Goal: Task Accomplishment & Management: Use online tool/utility

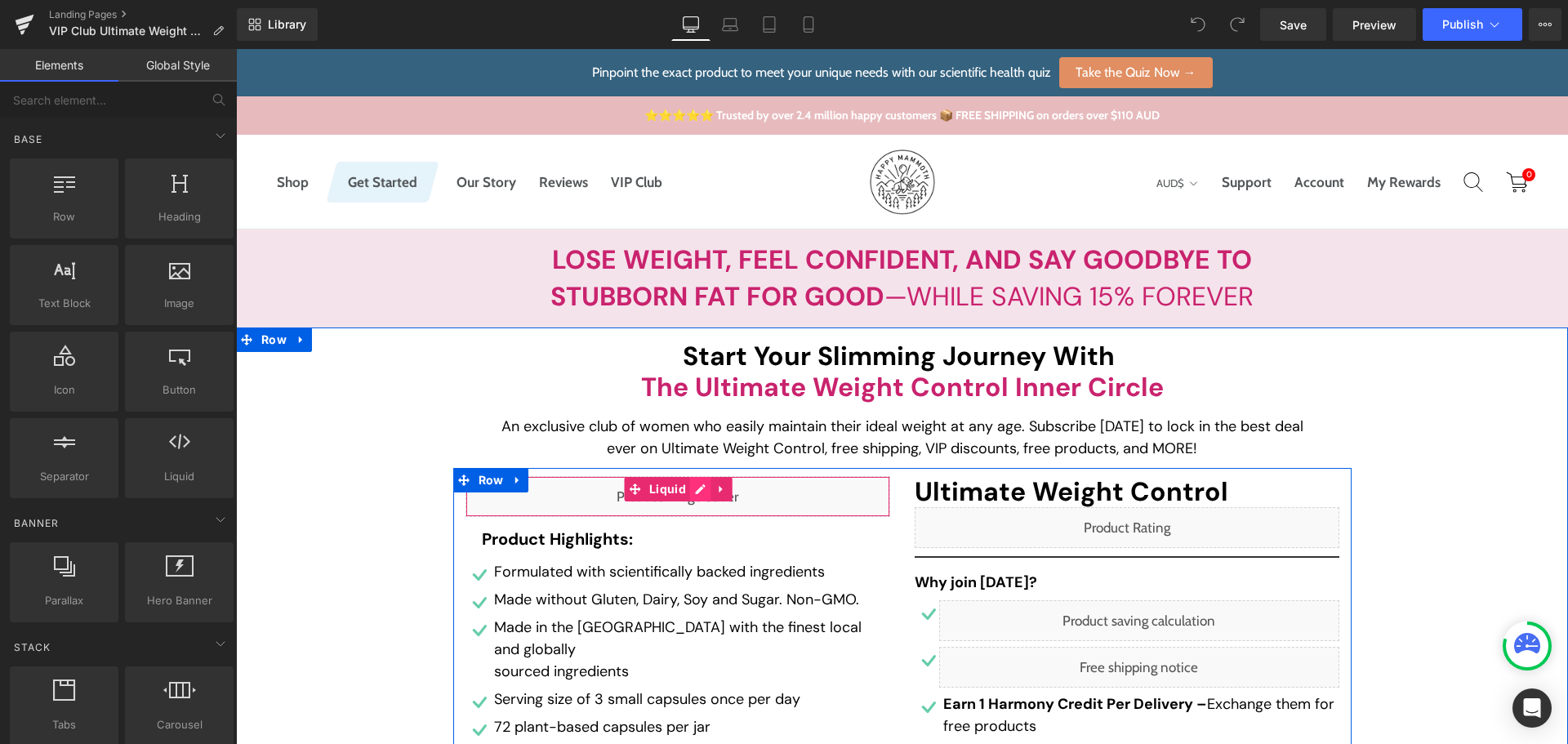
click at [692, 490] on div "Liquid" at bounding box center [677, 496] width 424 height 41
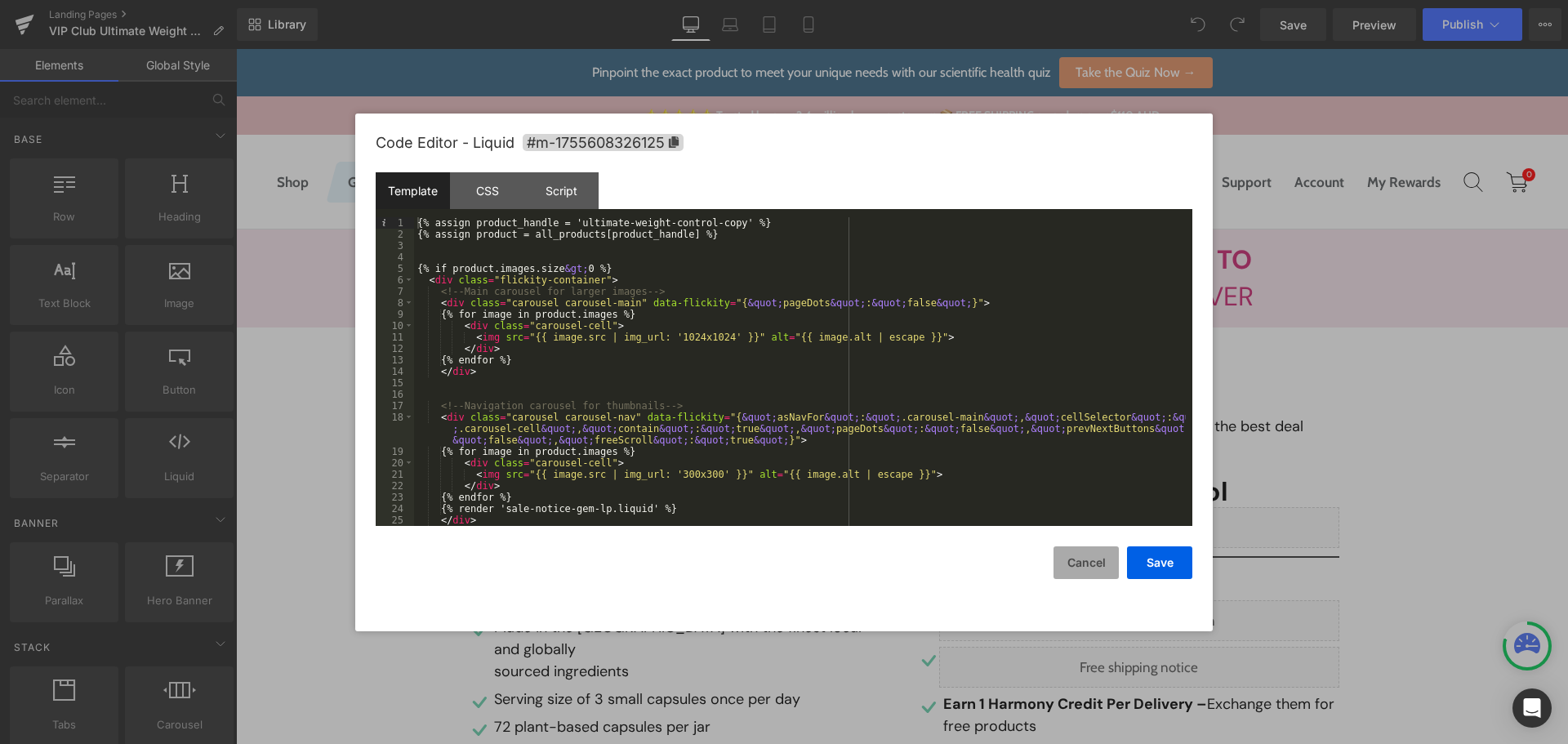
click at [1083, 565] on button "Cancel" at bounding box center [1086, 562] width 65 height 32
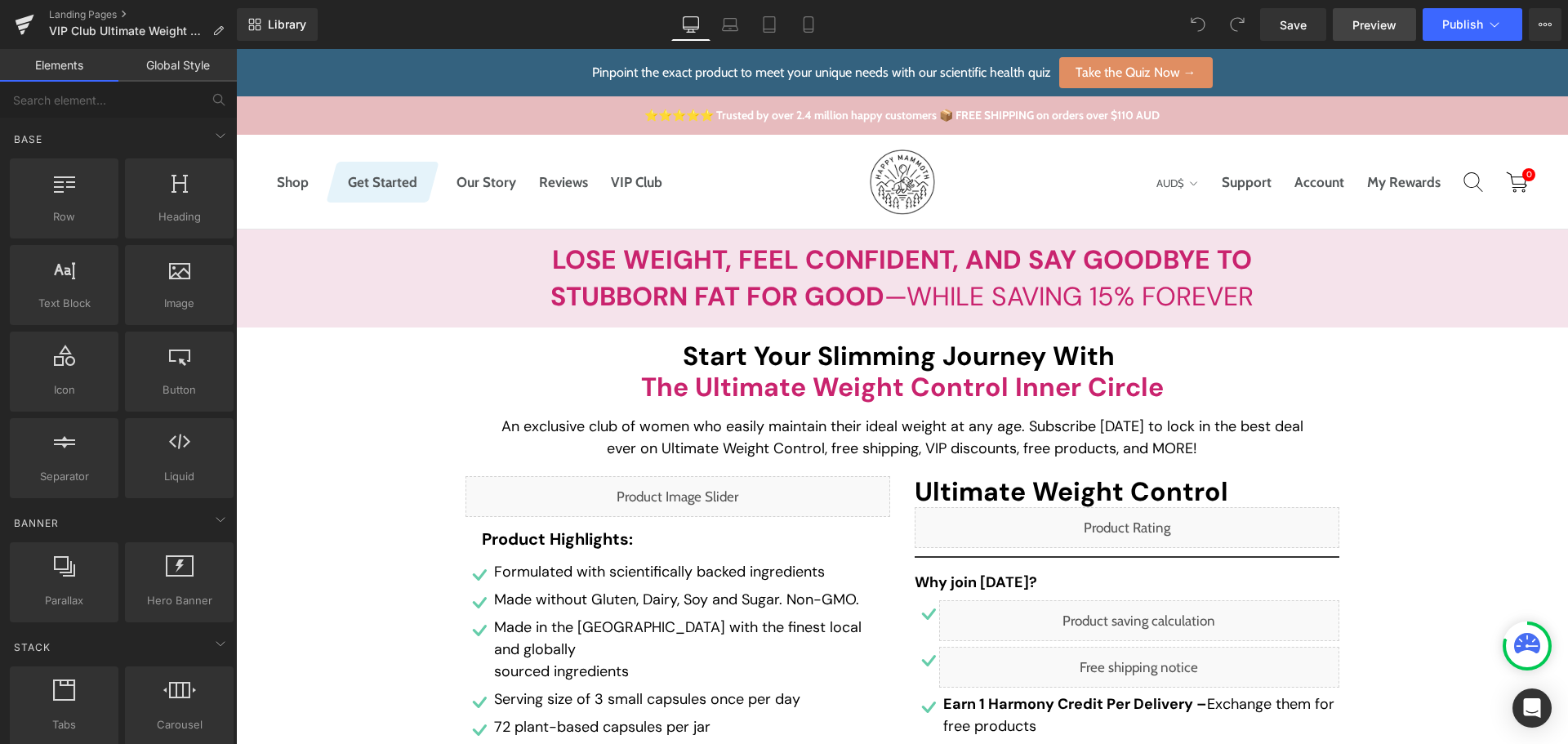
click at [1405, 24] on link "Preview" at bounding box center [1374, 24] width 83 height 32
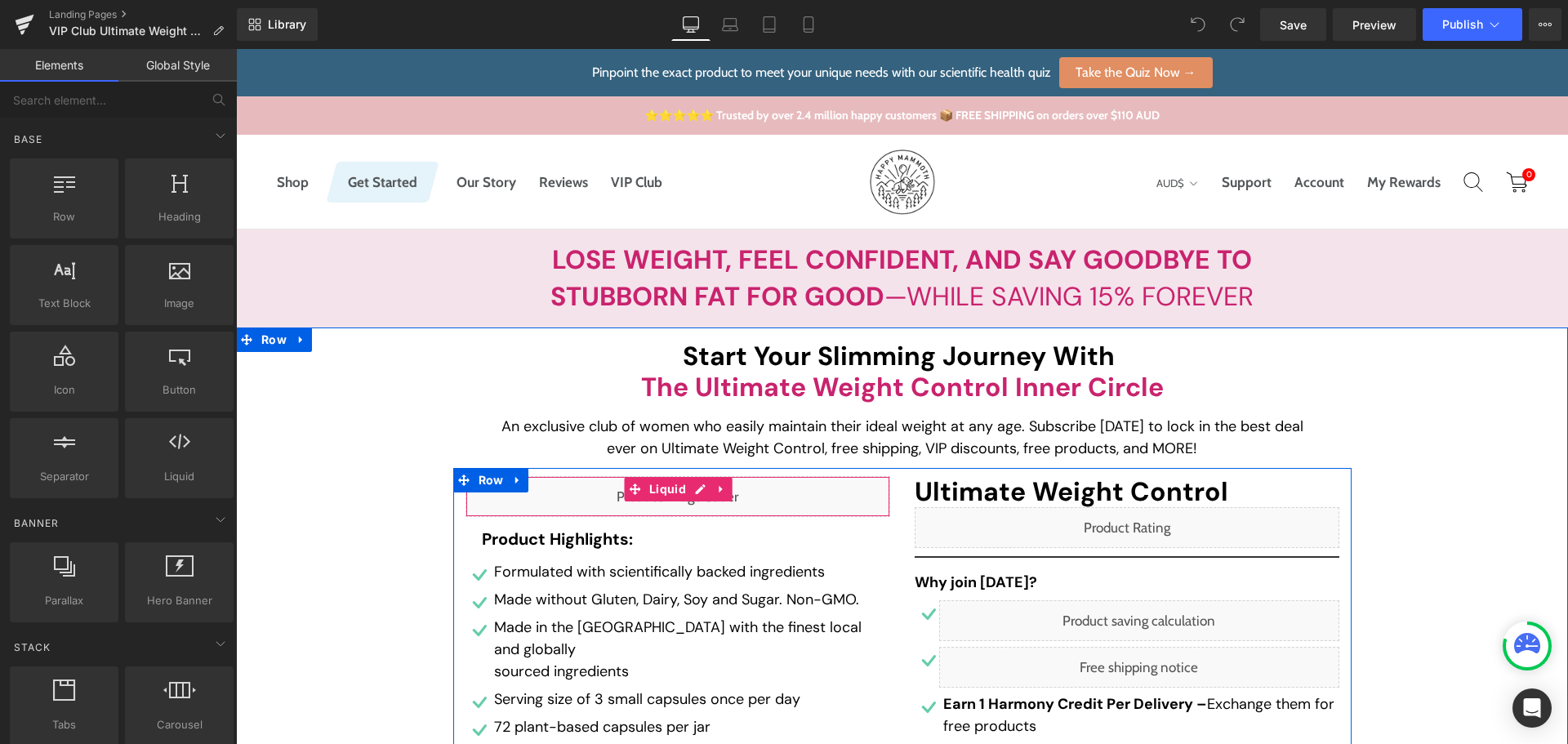
click at [698, 488] on div "Liquid" at bounding box center [677, 496] width 424 height 41
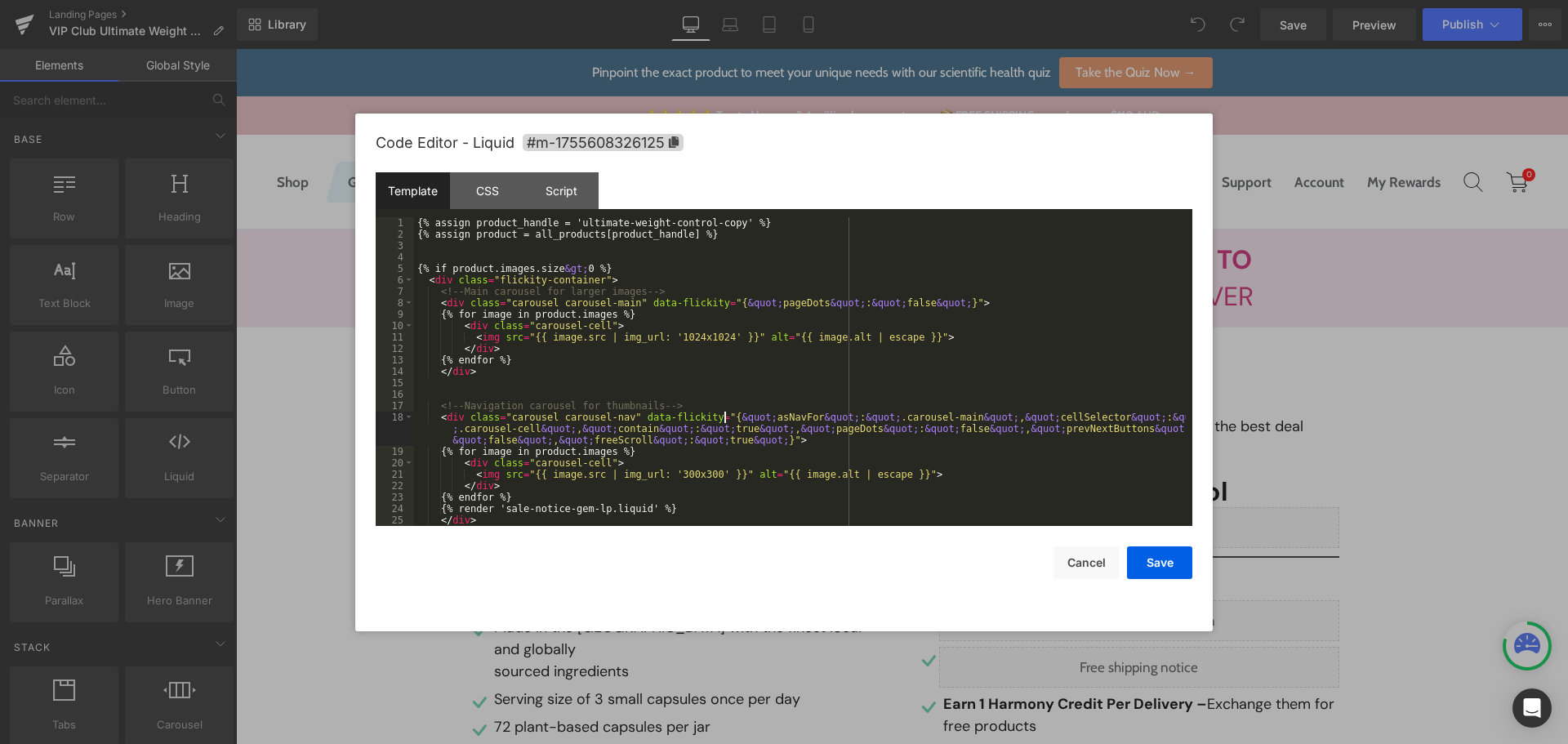
click at [727, 419] on div "{% assign product_handle = 'ultimate-weight-control-copy' %} {% assign product …" at bounding box center [800, 383] width 772 height 332
drag, startPoint x: 684, startPoint y: 221, endPoint x: 568, endPoint y: 227, distance: 116.2
click at [568, 227] on div "{% assign product_handle = 'hormonal-weight-assist' %} {% assign product = all_…" at bounding box center [800, 383] width 772 height 332
click at [1152, 562] on button "Save" at bounding box center [1159, 562] width 65 height 32
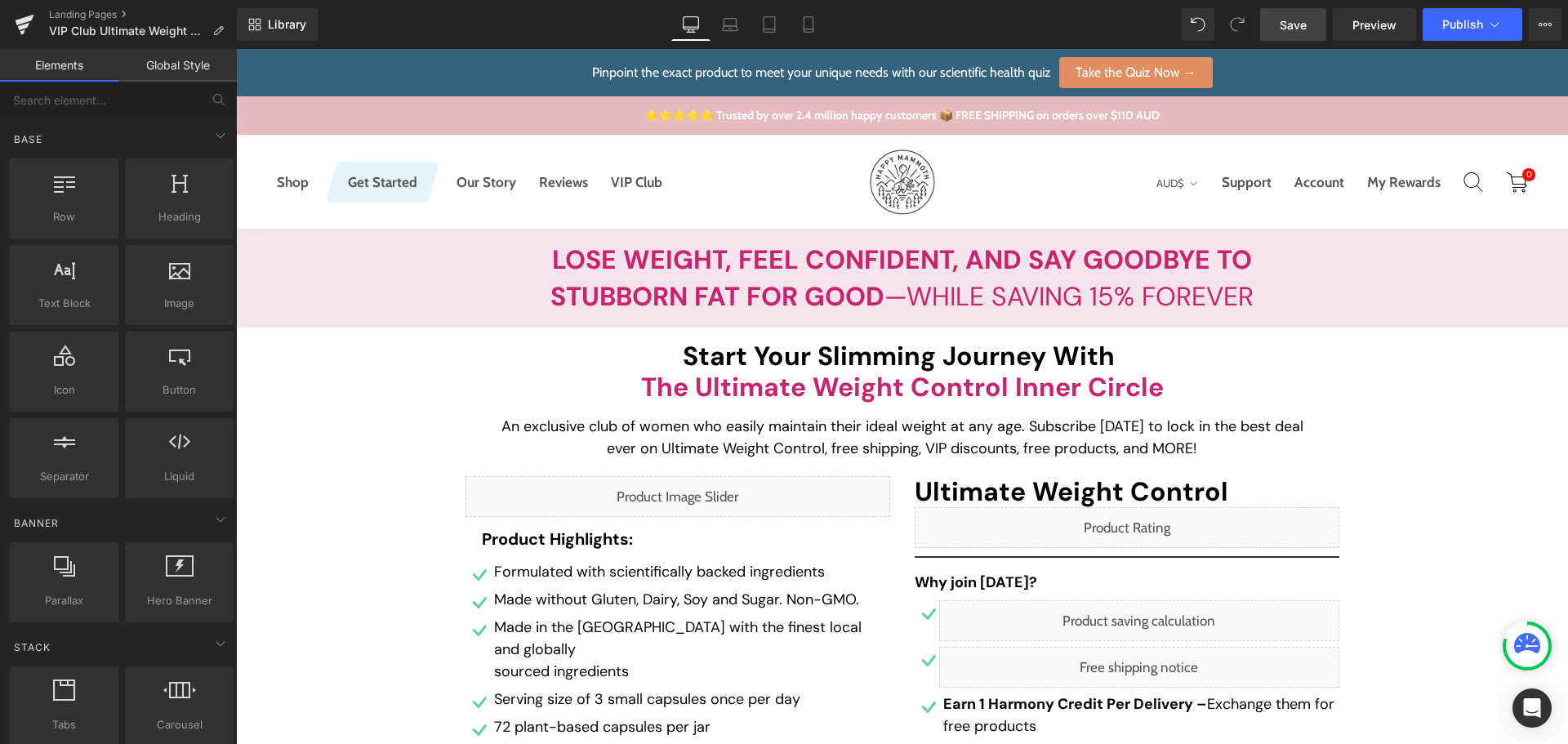
click at [1307, 29] on span "Save" at bounding box center [1293, 25] width 27 height 17
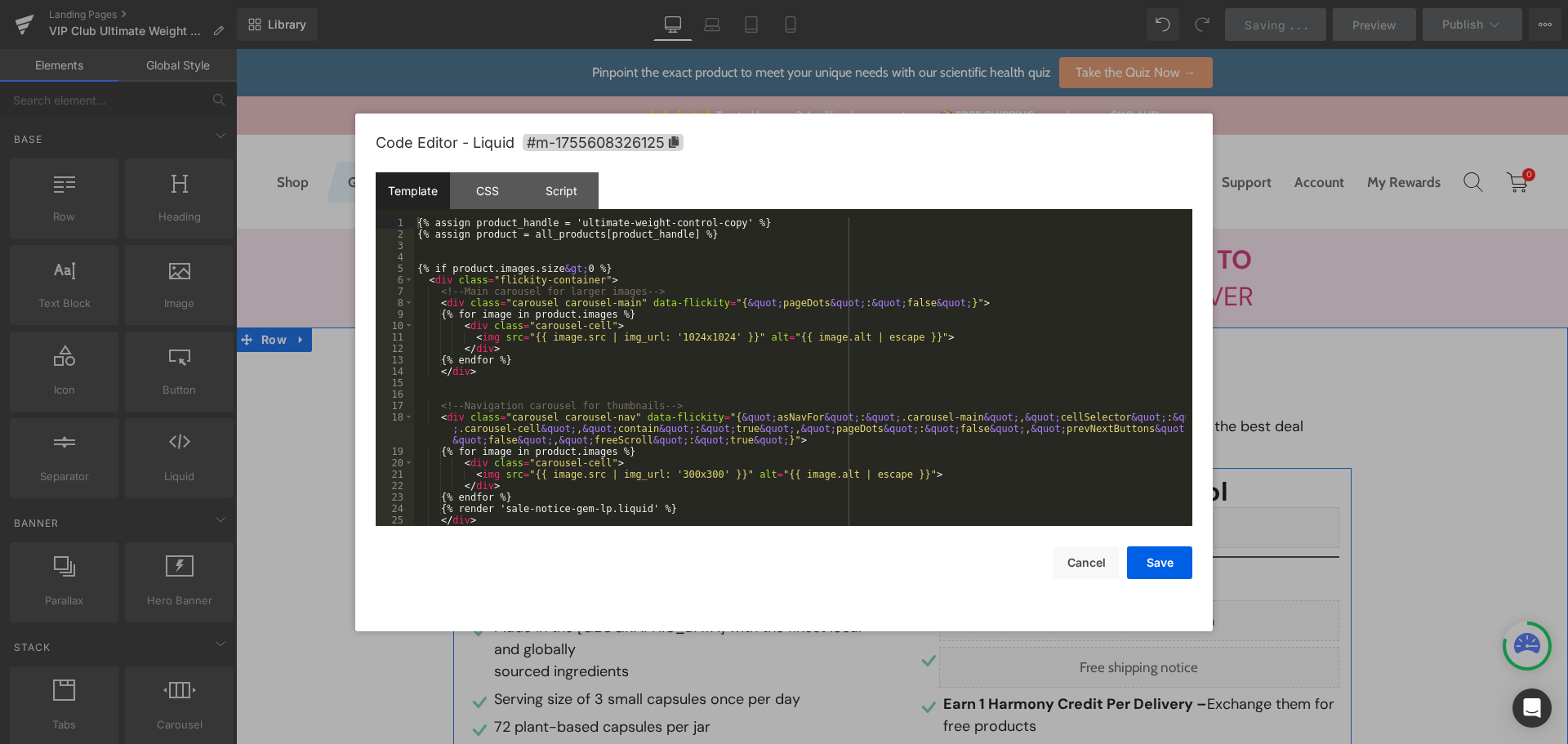
click at [685, 492] on div "Liquid" at bounding box center [677, 496] width 424 height 41
click at [569, 229] on div "{% assign product_handle = 'ultimate-weight-control-copy' %} {% assign product …" at bounding box center [800, 383] width 772 height 332
click at [567, 223] on div "{% assign product_handle = 'ultimate-weight-control-copy' %} {% assign product …" at bounding box center [800, 383] width 772 height 332
click at [715, 222] on div "{% assign product_handle = 'ultimate-weight-control-copy' %} {% assign product …" at bounding box center [800, 383] width 772 height 332
click at [1093, 562] on button "Cancel" at bounding box center [1086, 562] width 65 height 32
